Goal: Task Accomplishment & Management: Use online tool/utility

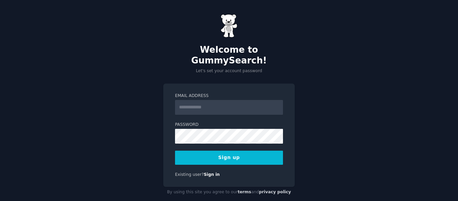
click at [232, 100] on input "Email Address" at bounding box center [229, 107] width 108 height 15
type input "**********"
click at [228, 151] on button "Sign up" at bounding box center [229, 158] width 108 height 14
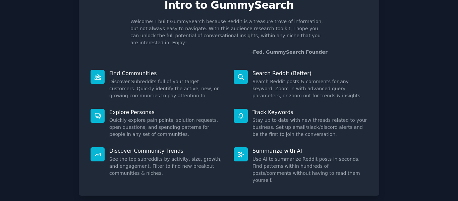
scroll to position [62, 0]
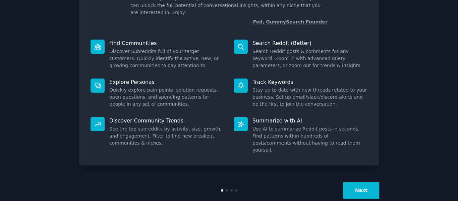
click at [355, 182] on button "Next" at bounding box center [361, 190] width 36 height 16
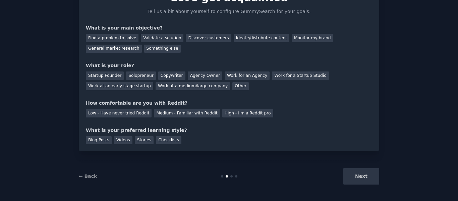
scroll to position [39, 0]
click at [355, 178] on div "Next" at bounding box center [329, 176] width 100 height 16
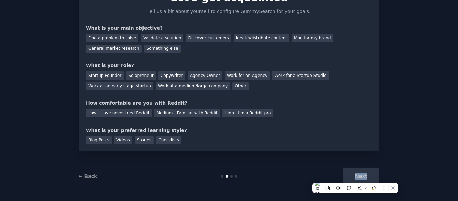
click at [359, 179] on div "Next" at bounding box center [329, 176] width 100 height 16
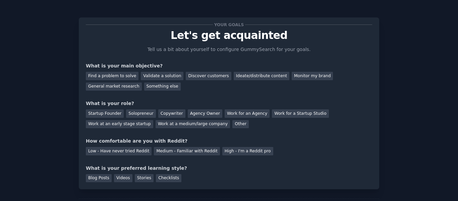
scroll to position [0, 0]
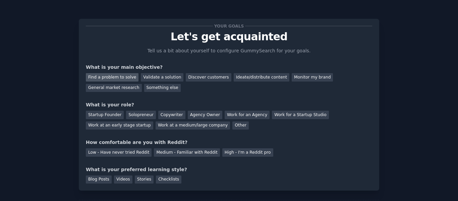
click at [124, 79] on div "Find a problem to solve" at bounding box center [112, 77] width 53 height 8
click at [112, 117] on div "Startup Founder" at bounding box center [105, 115] width 38 height 8
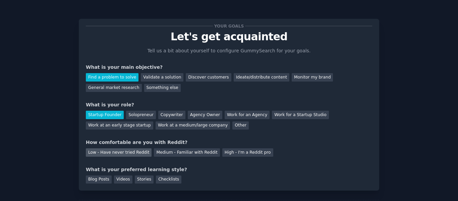
click at [125, 153] on div "Low - Have never tried Reddit" at bounding box center [119, 152] width 66 height 8
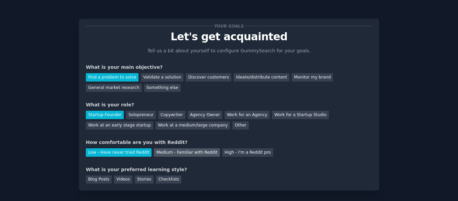
click at [169, 154] on div "Medium - Familiar with Reddit" at bounding box center [187, 152] width 66 height 8
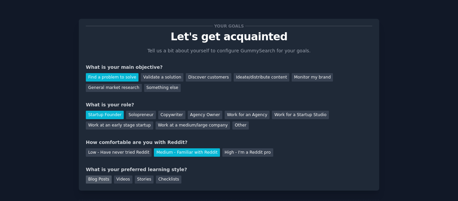
click at [103, 182] on div "Blog Posts" at bounding box center [99, 179] width 26 height 8
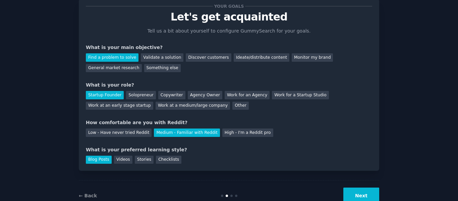
scroll to position [39, 0]
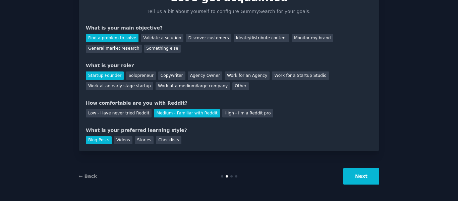
click at [356, 178] on button "Next" at bounding box center [361, 176] width 36 height 16
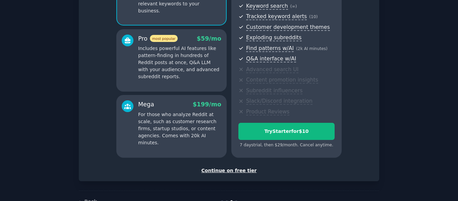
scroll to position [117, 0]
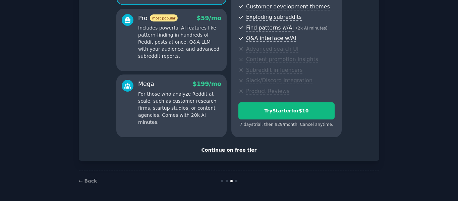
click at [227, 149] on div "Continue on free tier" at bounding box center [229, 149] width 286 height 7
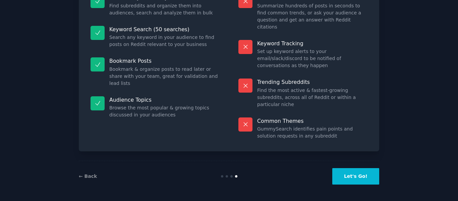
scroll to position [60, 0]
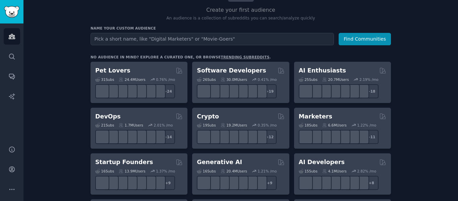
scroll to position [67, 0]
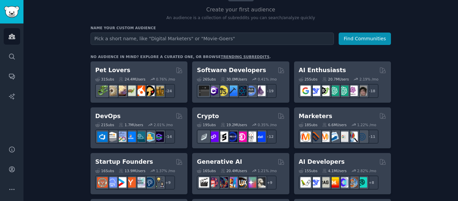
click at [218, 39] on input "text" at bounding box center [212, 39] width 243 height 12
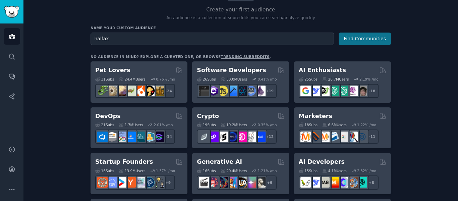
type input "halfax"
click at [353, 33] on button "Find Communities" at bounding box center [365, 39] width 52 height 12
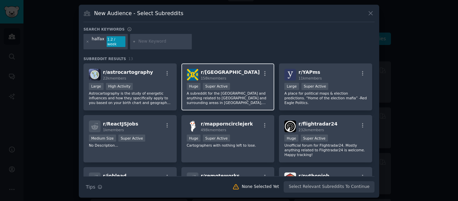
click at [242, 91] on p "A subreddit for the [GEOGRAPHIC_DATA] and anything related to [GEOGRAPHIC_DATA]…" at bounding box center [228, 98] width 82 height 14
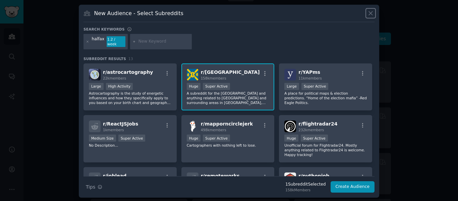
click at [371, 16] on icon at bounding box center [370, 13] width 7 height 7
